Goal: Book appointment/travel/reservation

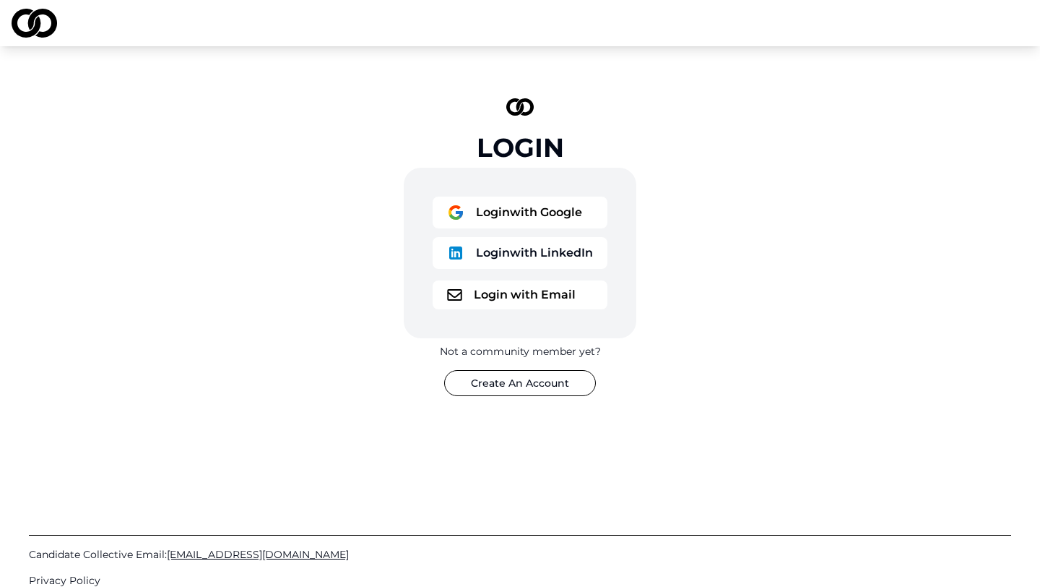
drag, startPoint x: 536, startPoint y: 228, endPoint x: 545, endPoint y: 251, distance: 24.7
click at [545, 251] on div "Login with Google Login with LinkedIn" at bounding box center [520, 235] width 175 height 78
click at [552, 256] on button "Login with LinkedIn" at bounding box center [520, 253] width 175 height 32
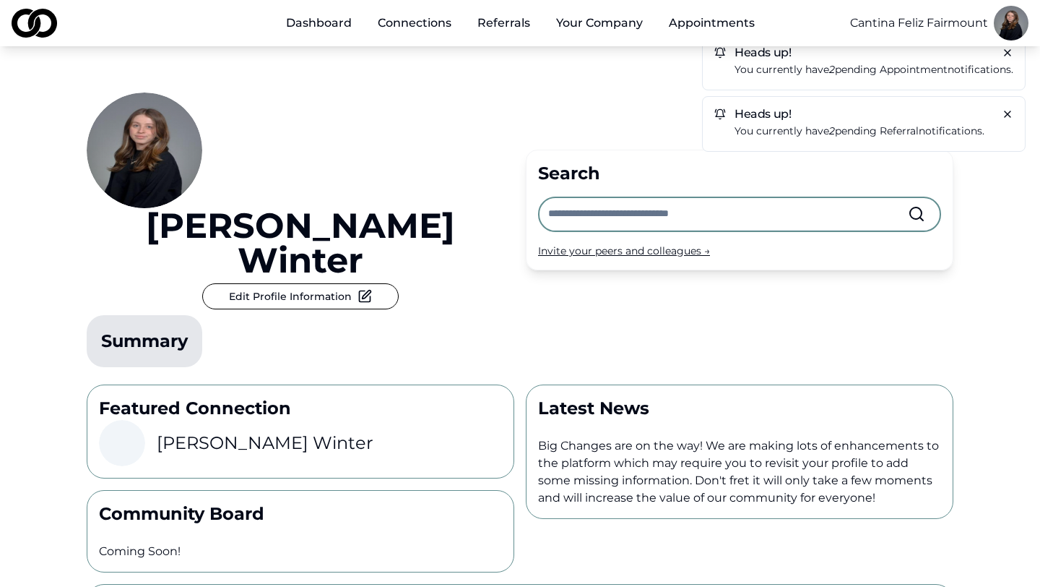
click at [781, 68] on p "You currently have 2 pending appointment notifications." at bounding box center [874, 69] width 279 height 17
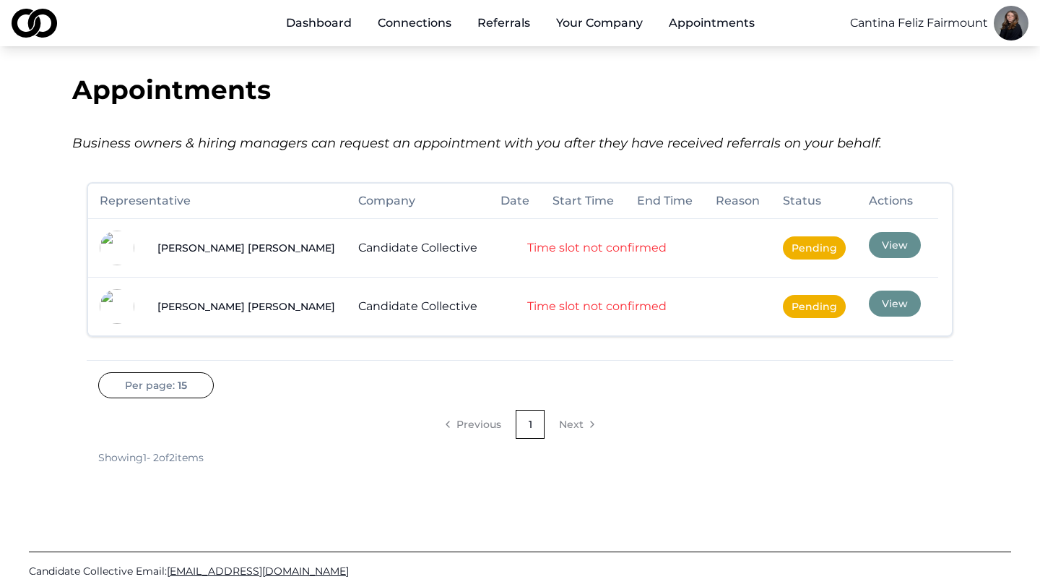
click at [869, 236] on button "View" at bounding box center [895, 245] width 52 height 26
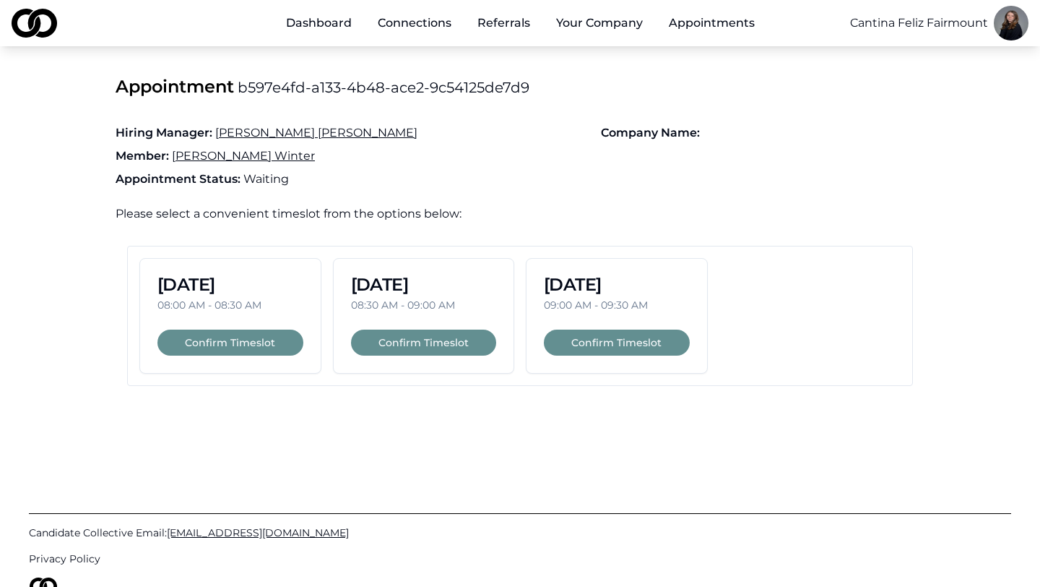
click at [634, 344] on button "Confirm Timeslot" at bounding box center [617, 342] width 146 height 26
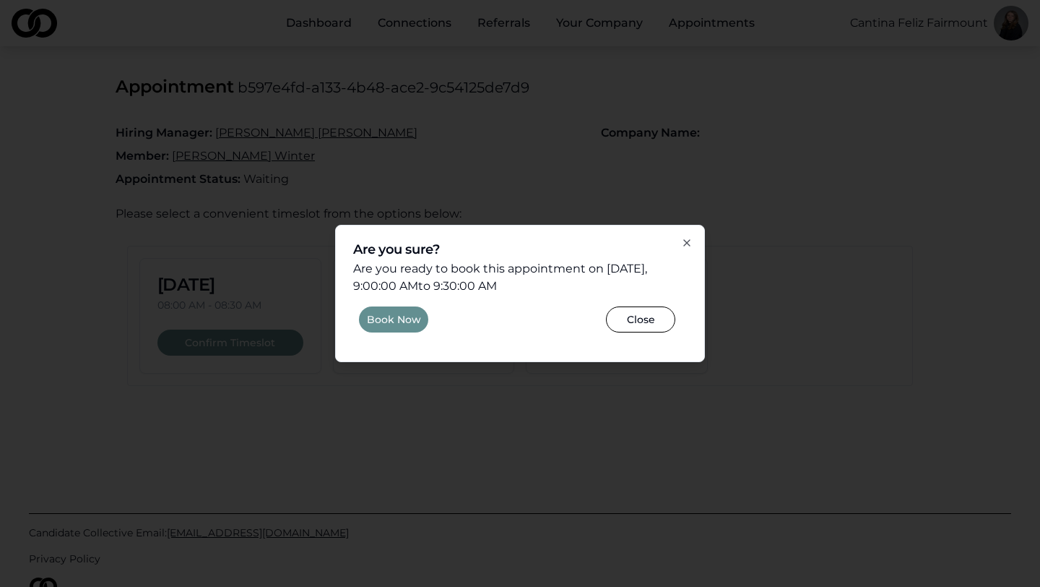
click at [389, 325] on button "Book Now" at bounding box center [393, 319] width 69 height 26
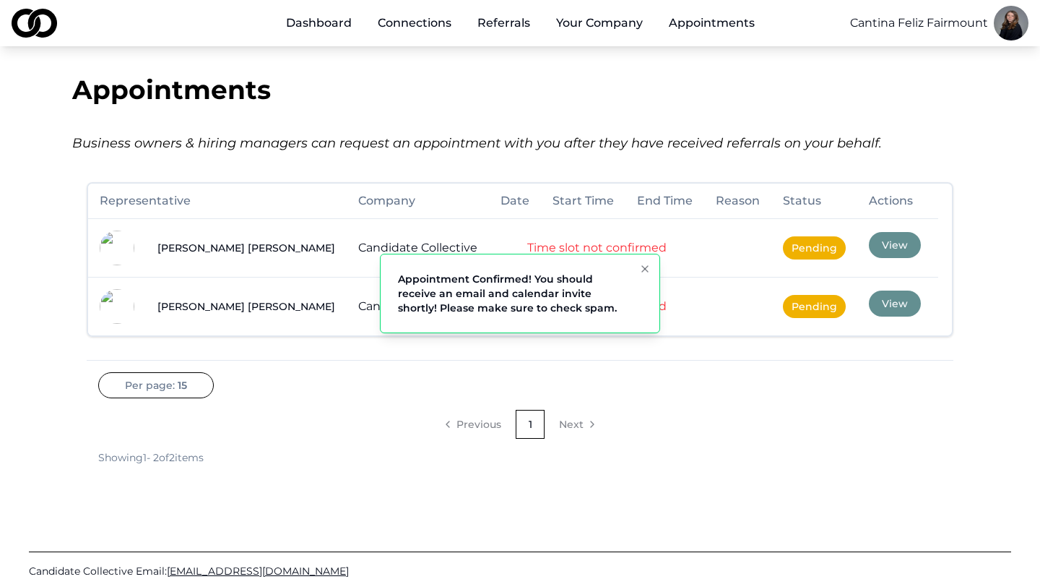
click at [395, 381] on div "Per page: 15 Previous 1 Next Showing 1 - 2 of 2 items" at bounding box center [520, 418] width 867 height 92
click at [642, 266] on icon "Notifications (F8)" at bounding box center [645, 269] width 6 height 6
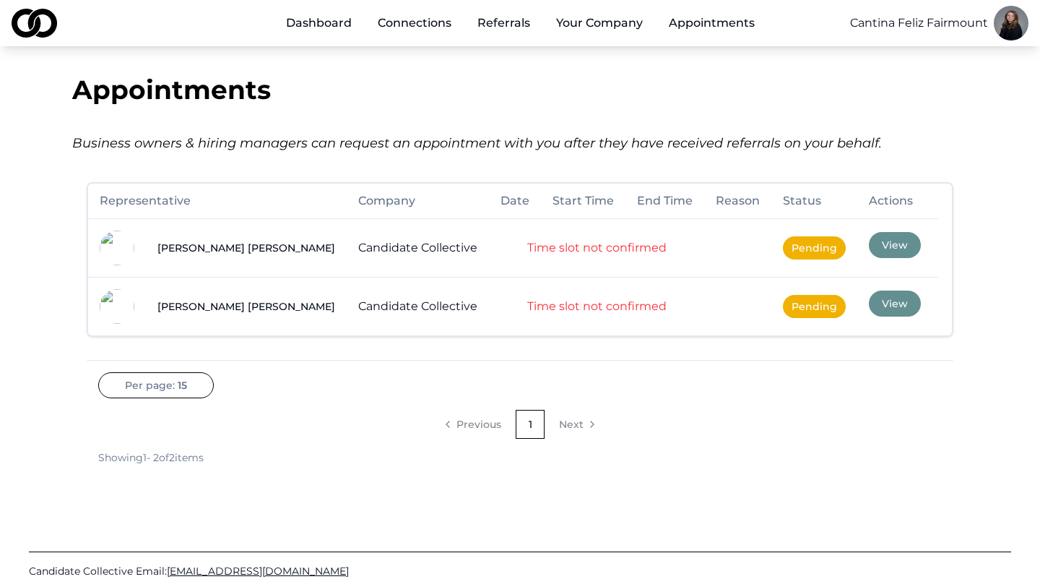
click at [869, 308] on button "View" at bounding box center [895, 303] width 52 height 26
click at [869, 246] on button "View" at bounding box center [895, 245] width 52 height 26
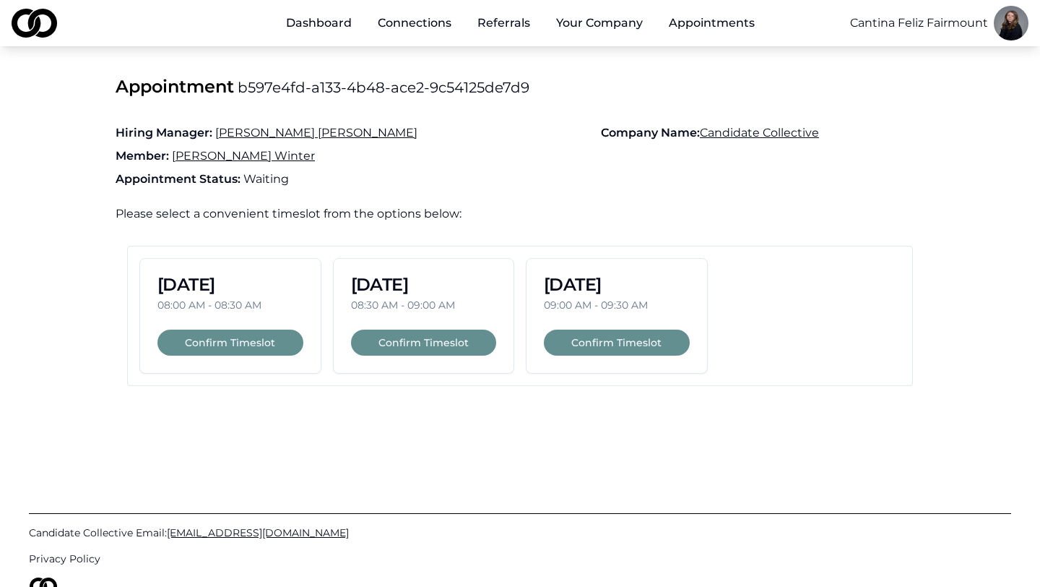
click at [646, 340] on button "Confirm Timeslot" at bounding box center [617, 342] width 146 height 26
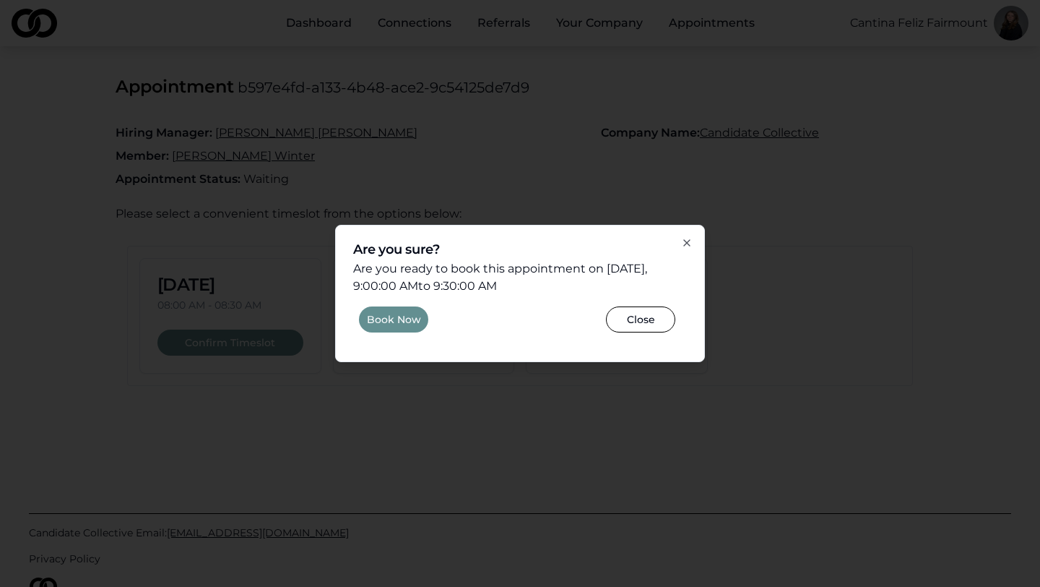
click at [394, 314] on button "Book Now" at bounding box center [393, 319] width 69 height 26
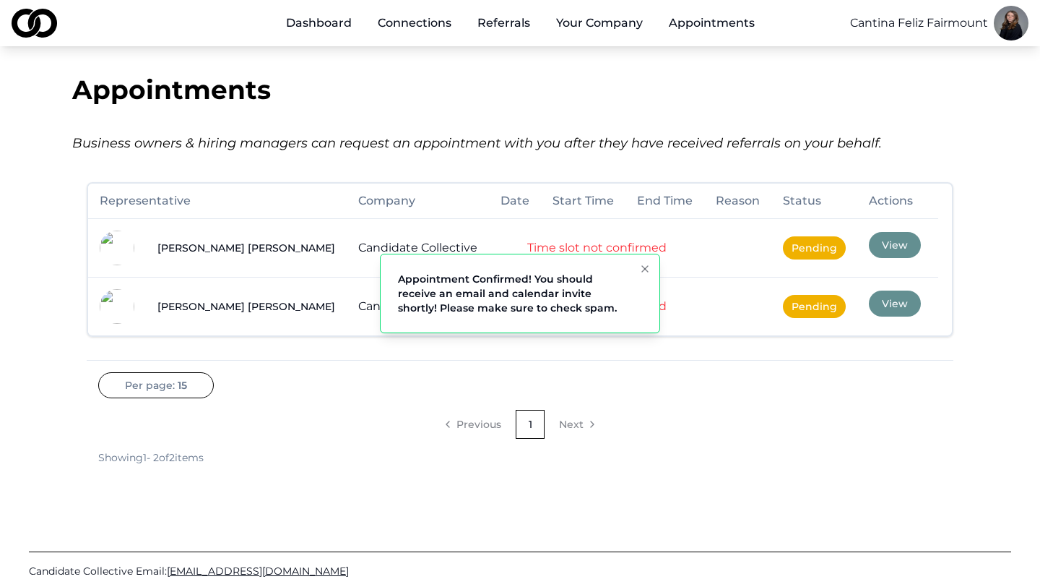
click at [1019, 33] on html "Dashboard Connections Referrals Your Company Appointments Cantina Feliz Fairmou…" at bounding box center [520, 293] width 1040 height 587
drag, startPoint x: 851, startPoint y: 20, endPoint x: 977, endPoint y: 19, distance: 126.4
click at [979, 20] on html "Dashboard Connections Referrals Your Company Appointments Cantina Feliz Fairmou…" at bounding box center [520, 293] width 1040 height 587
click at [1034, 13] on div "Dashboard Connections Referrals Your Company Appointments Cantina Feliz Fairmou…" at bounding box center [520, 23] width 1040 height 46
click at [1015, 32] on html "Dashboard Connections Referrals Your Company Appointments Cantina Feliz Fairmou…" at bounding box center [520, 293] width 1040 height 587
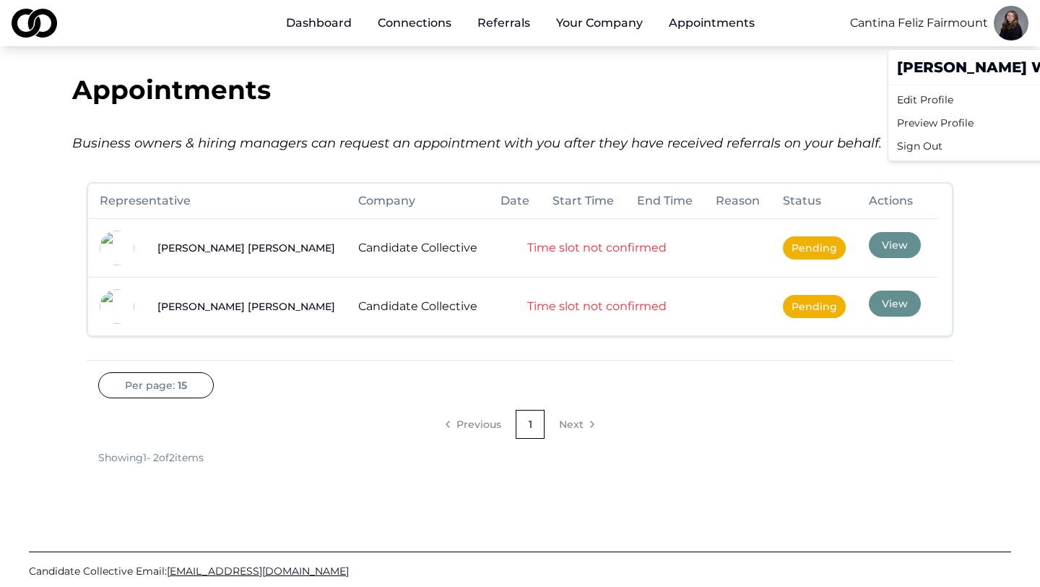
click at [921, 100] on div "Edit Profile" at bounding box center [995, 99] width 209 height 23
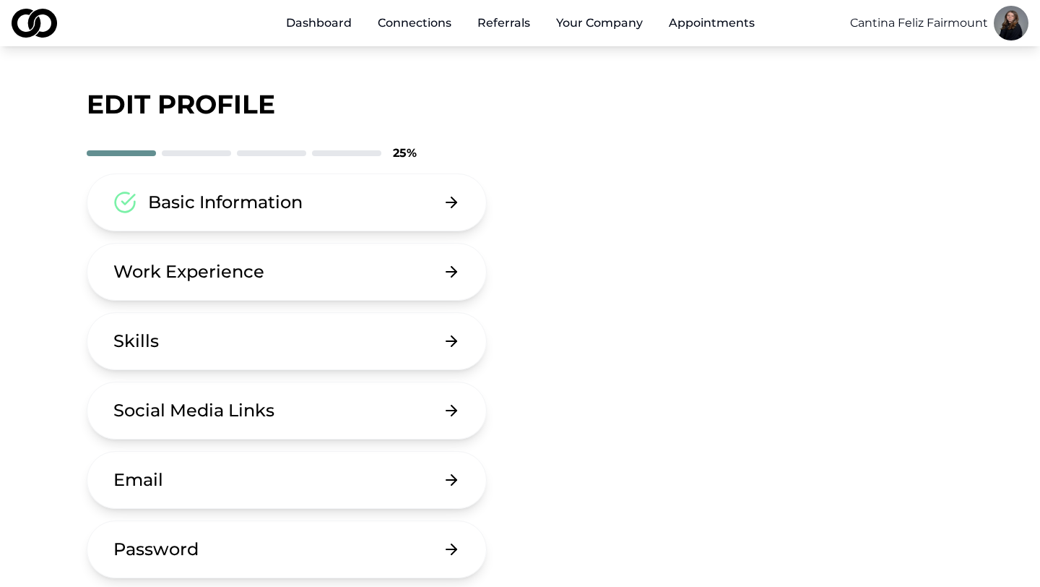
scroll to position [290, 0]
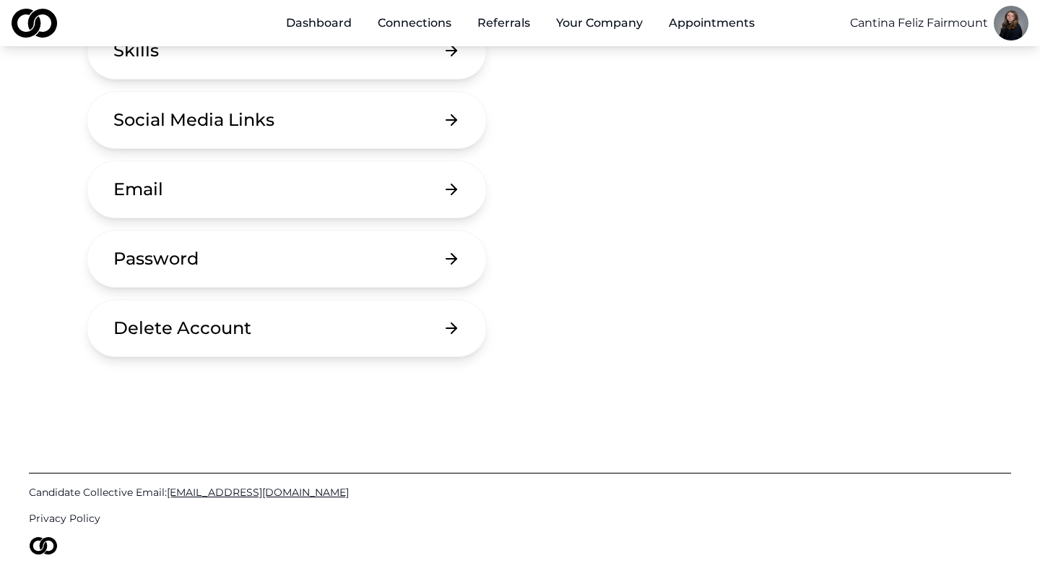
click at [450, 194] on button "Email" at bounding box center [287, 189] width 400 height 58
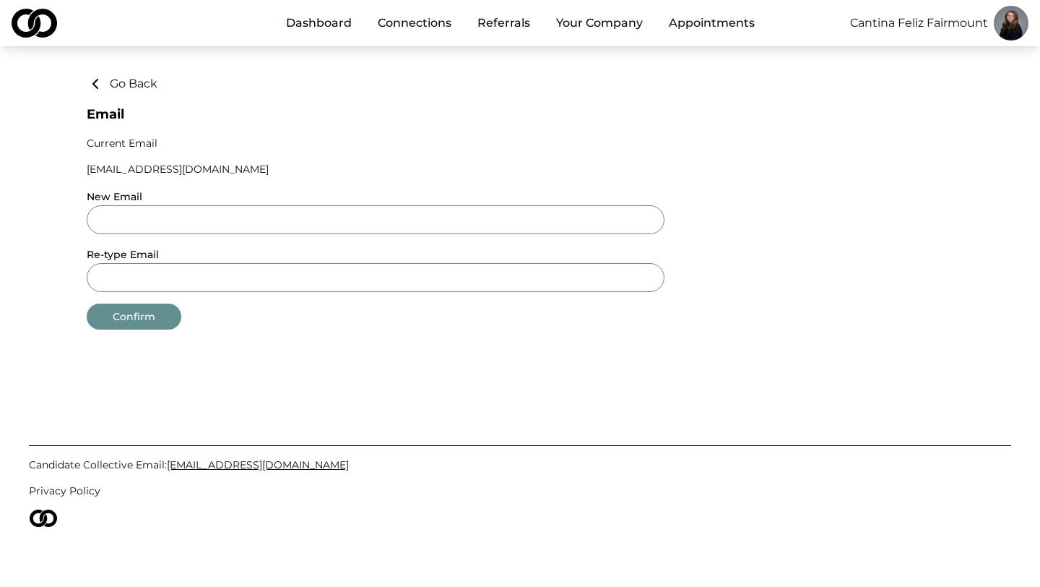
click at [163, 79] on div "Go Back" at bounding box center [520, 83] width 867 height 17
click at [134, 79] on button "Go Back" at bounding box center [122, 83] width 71 height 17
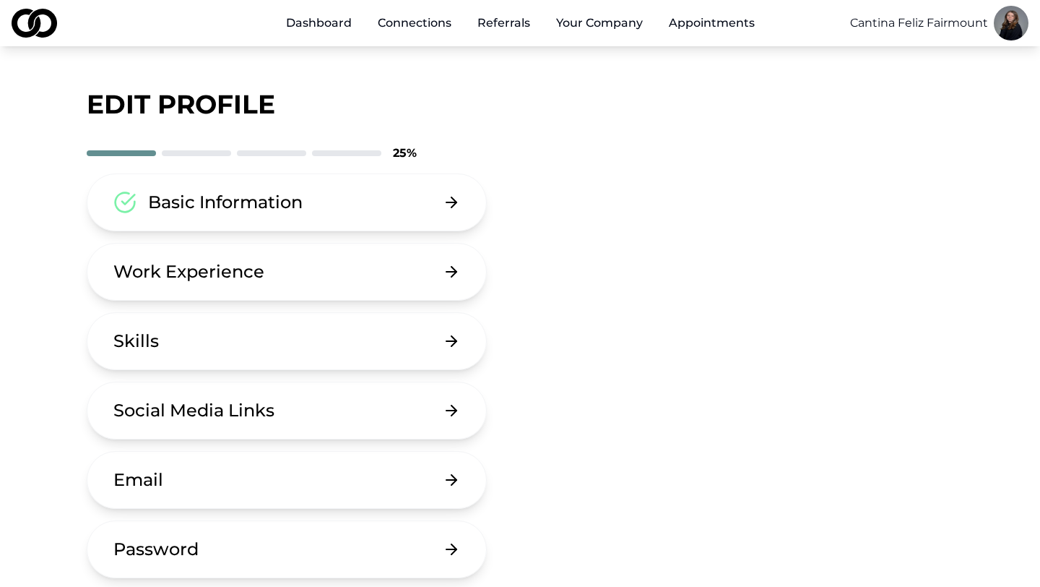
click at [699, 4] on div "Dashboard Connections Referrals Your Company Appointments Cantina Feliz Fairmou…" at bounding box center [520, 23] width 1040 height 46
click at [699, 28] on link "Appointments" at bounding box center [711, 23] width 109 height 29
